Goal: Find specific page/section: Find specific page/section

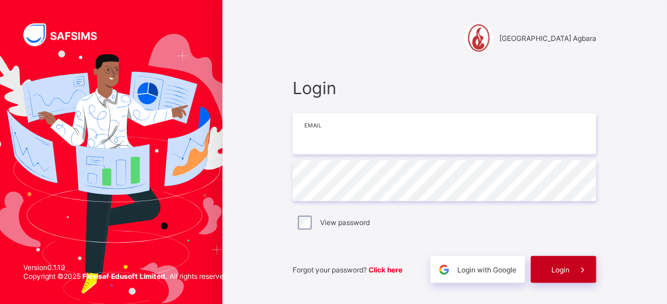
type input "**********"
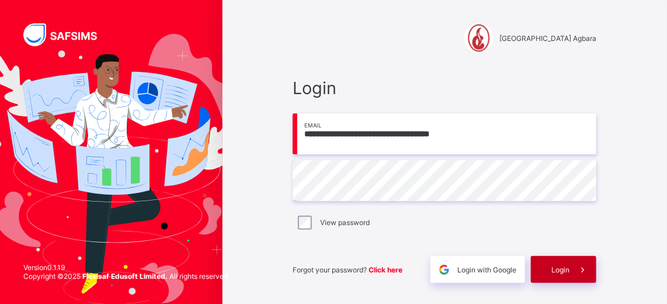
click at [577, 269] on span at bounding box center [583, 269] width 27 height 27
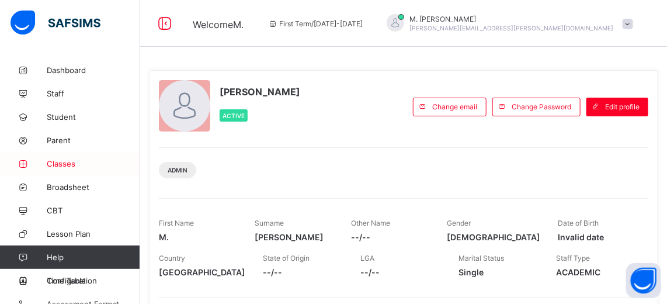
click at [70, 163] on span "Classes" at bounding box center [93, 163] width 93 height 9
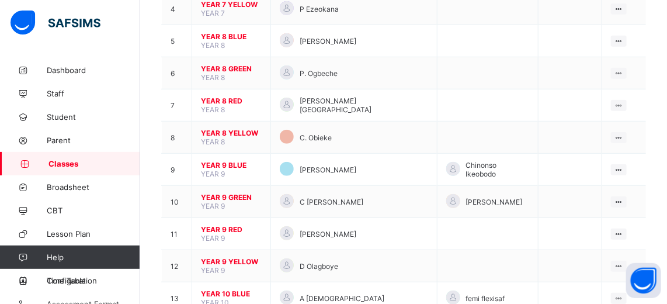
scroll to position [259, 0]
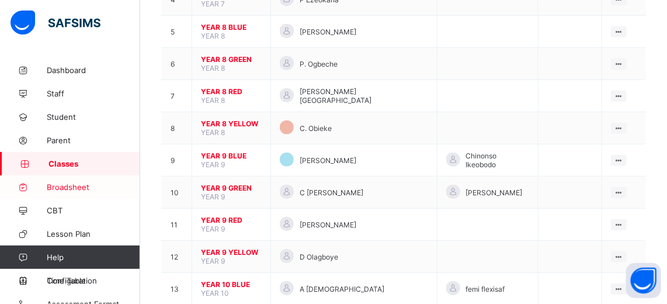
click at [61, 182] on span "Broadsheet" at bounding box center [93, 186] width 93 height 9
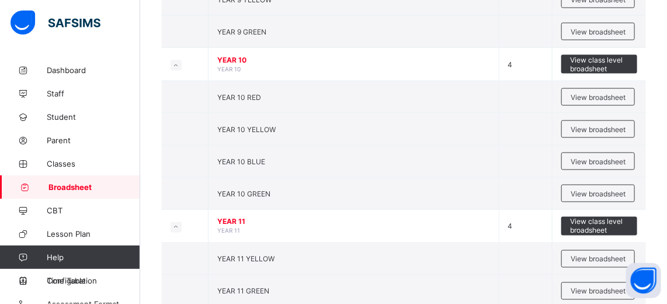
scroll to position [585, 0]
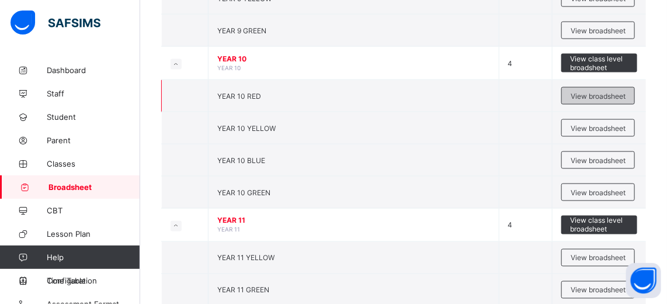
click at [581, 92] on span "View broadsheet" at bounding box center [598, 96] width 55 height 9
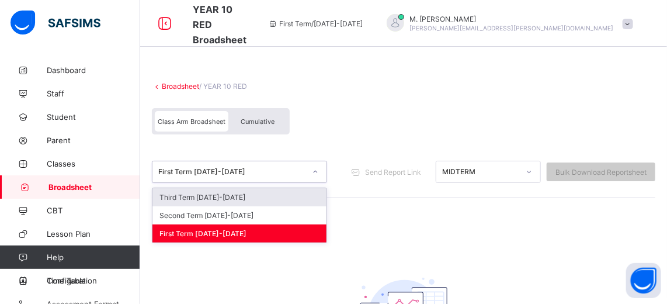
click at [316, 171] on icon at bounding box center [315, 172] width 7 height 12
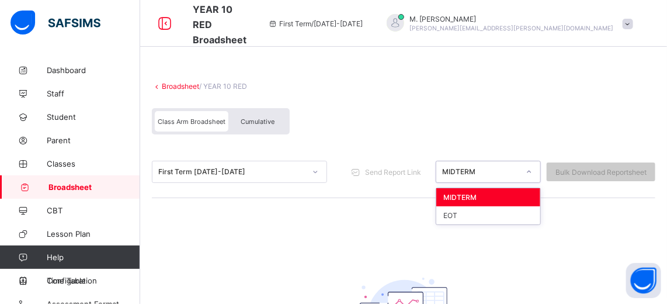
click at [532, 171] on icon at bounding box center [530, 172] width 4 height 2
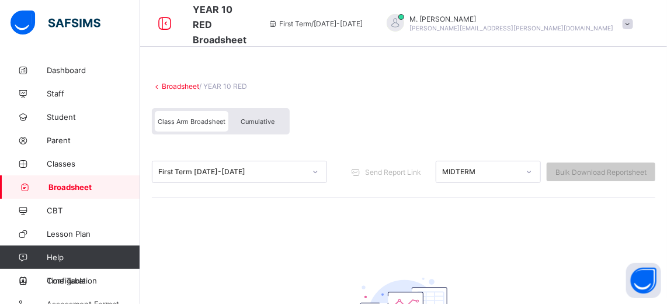
click at [223, 242] on div "Broadsheet / YEAR 10 RED Class Arm Broadsheet Cumulative First Term [DATE]-[DAT…" at bounding box center [403, 252] width 527 height 389
click at [76, 182] on span "Broadsheet" at bounding box center [94, 186] width 92 height 9
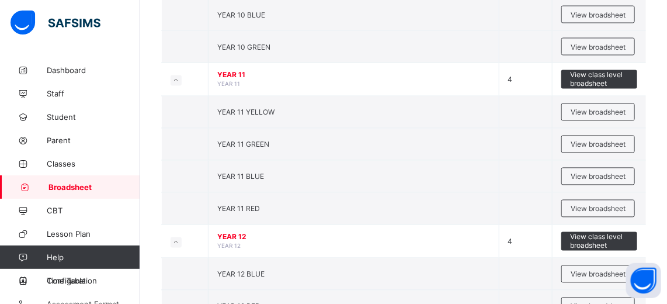
scroll to position [732, 0]
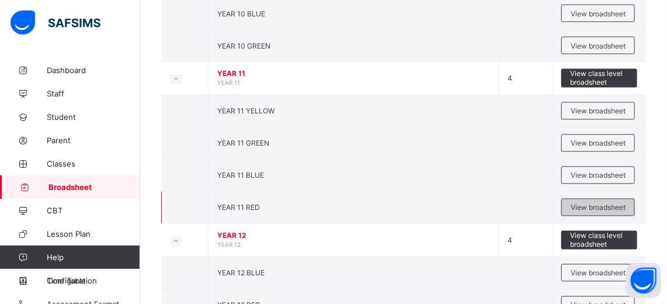
click at [600, 203] on span "View broadsheet" at bounding box center [598, 207] width 55 height 9
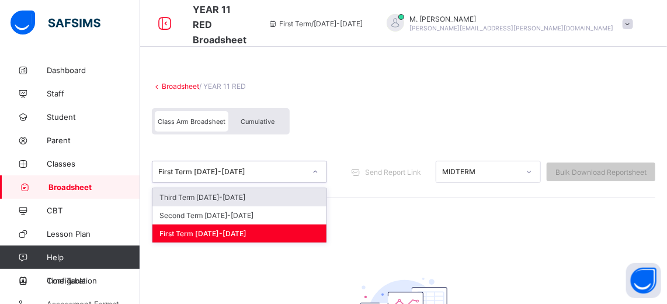
click at [316, 172] on icon at bounding box center [315, 172] width 7 height 12
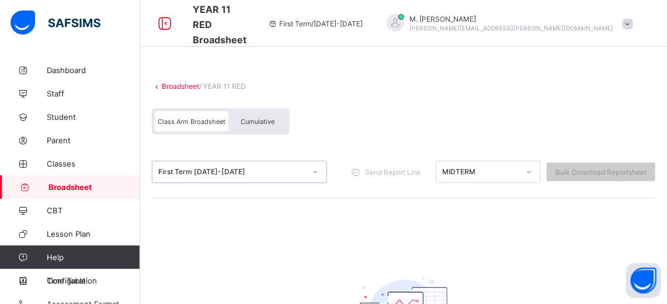
click at [316, 172] on icon at bounding box center [315, 172] width 7 height 12
click at [77, 71] on span "Dashboard" at bounding box center [93, 69] width 93 height 9
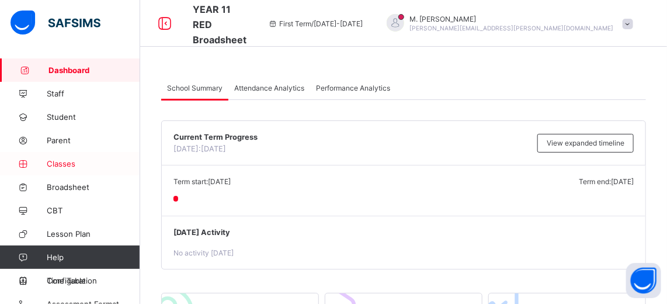
click at [67, 162] on span "Classes" at bounding box center [93, 163] width 93 height 9
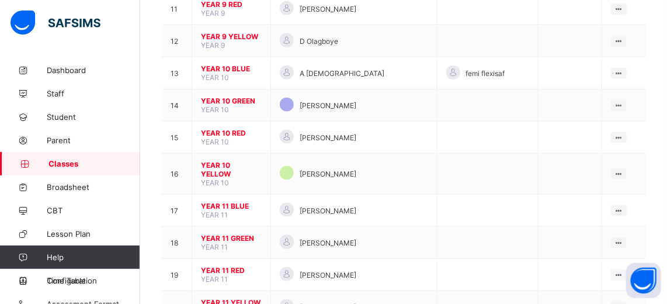
scroll to position [475, 0]
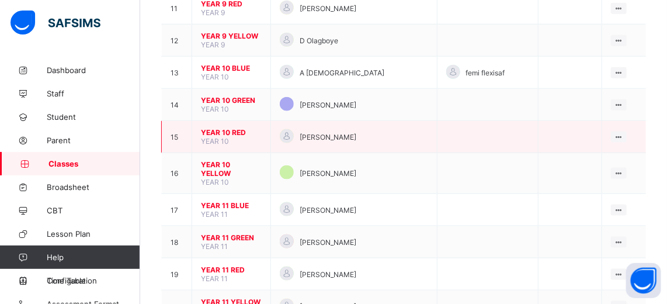
click at [226, 128] on span "YEAR 10 RED" at bounding box center [231, 132] width 61 height 9
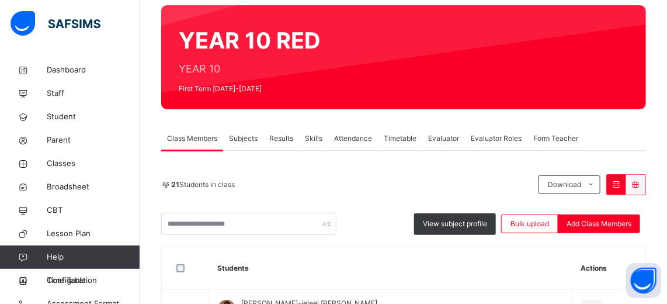
scroll to position [92, 0]
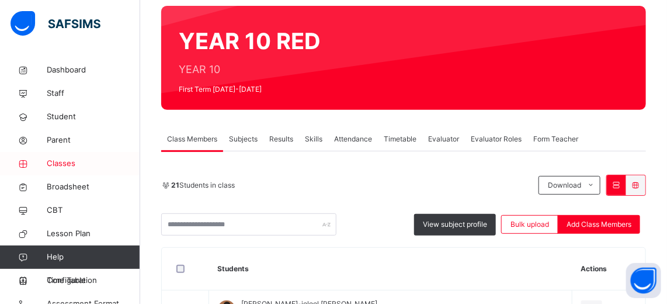
click at [65, 161] on span "Classes" at bounding box center [93, 164] width 93 height 12
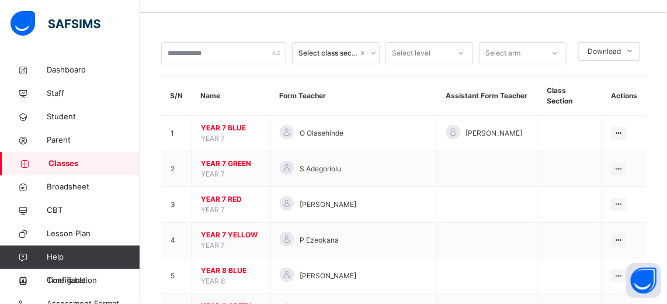
scroll to position [92, 0]
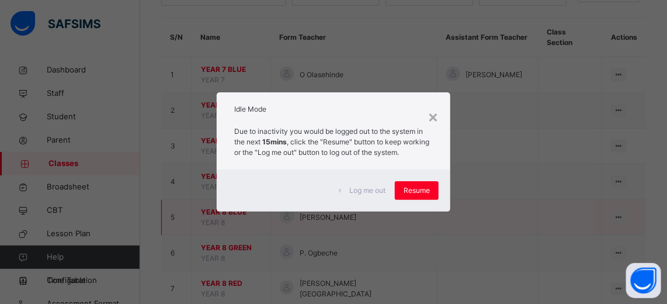
click at [434, 112] on div "×" at bounding box center [433, 116] width 11 height 25
